Goal: Task Accomplishment & Management: Manage account settings

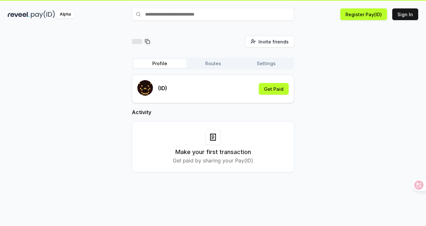
scroll to position [19, 0]
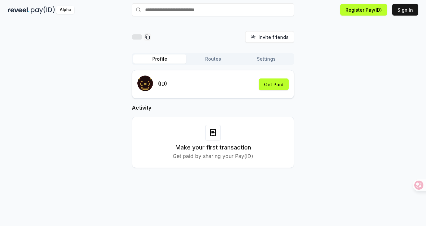
click at [210, 63] on button "Routes" at bounding box center [212, 59] width 53 height 9
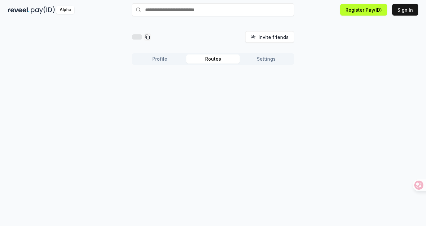
click at [169, 63] on button "Profile" at bounding box center [159, 59] width 53 height 9
